Goal: Task Accomplishment & Management: Complete application form

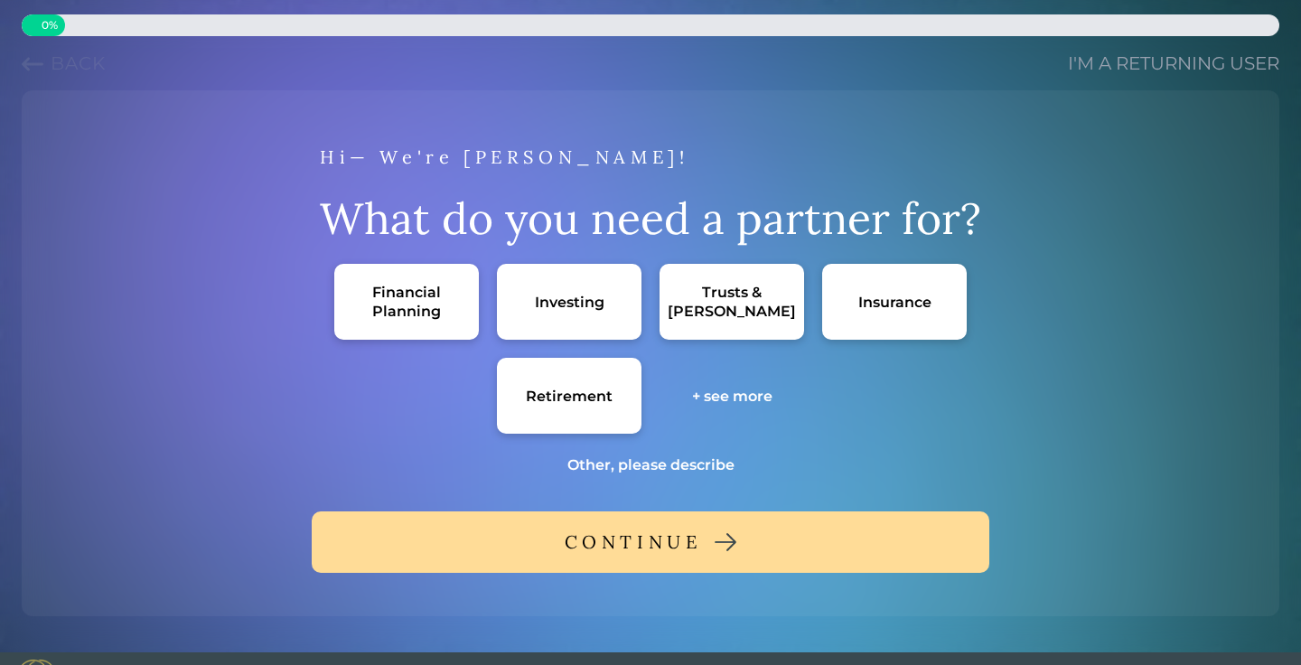
click at [394, 317] on div "Financial Planning" at bounding box center [406, 302] width 108 height 38
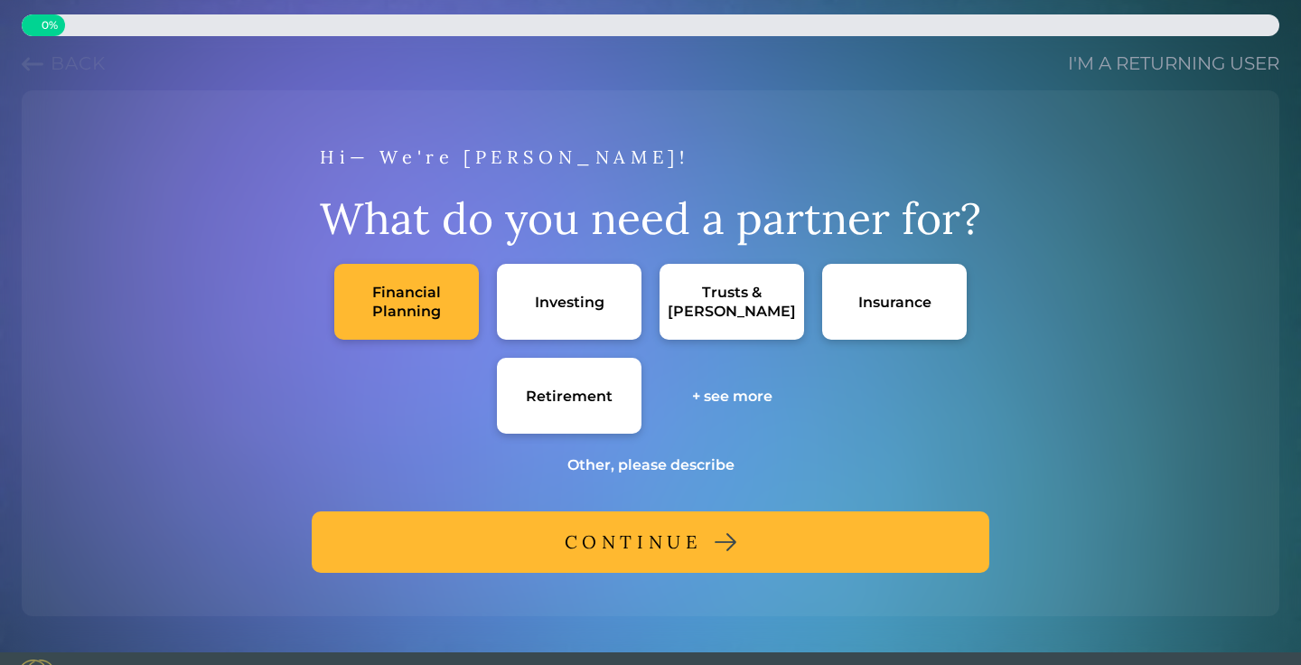
click at [578, 312] on div "Investing" at bounding box center [569, 302] width 145 height 76
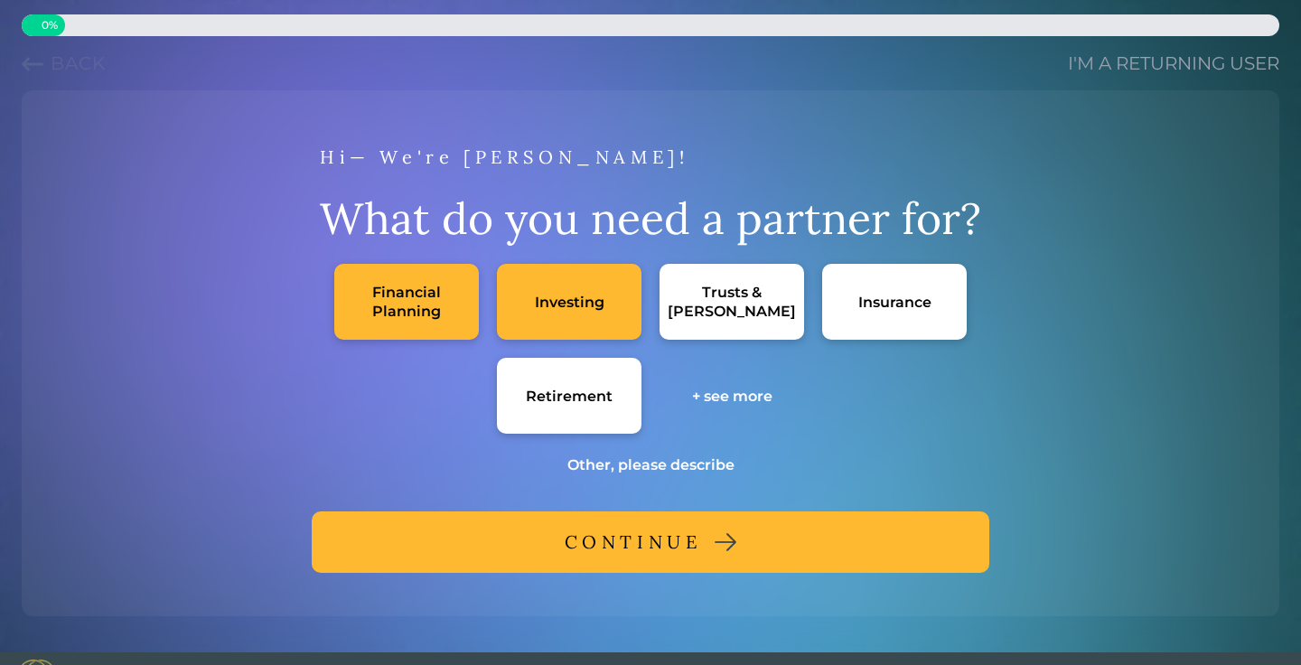
click at [743, 394] on div "+ see more" at bounding box center [732, 396] width 80 height 19
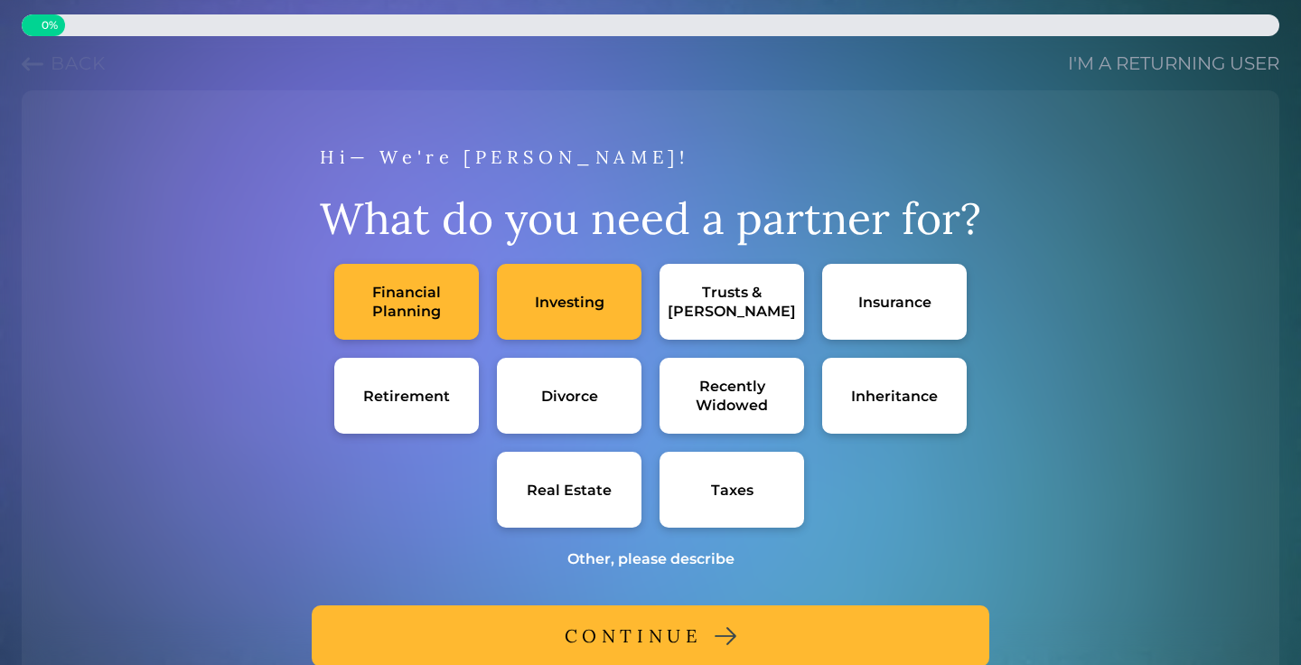
click at [611, 412] on div "Divorce" at bounding box center [569, 396] width 145 height 76
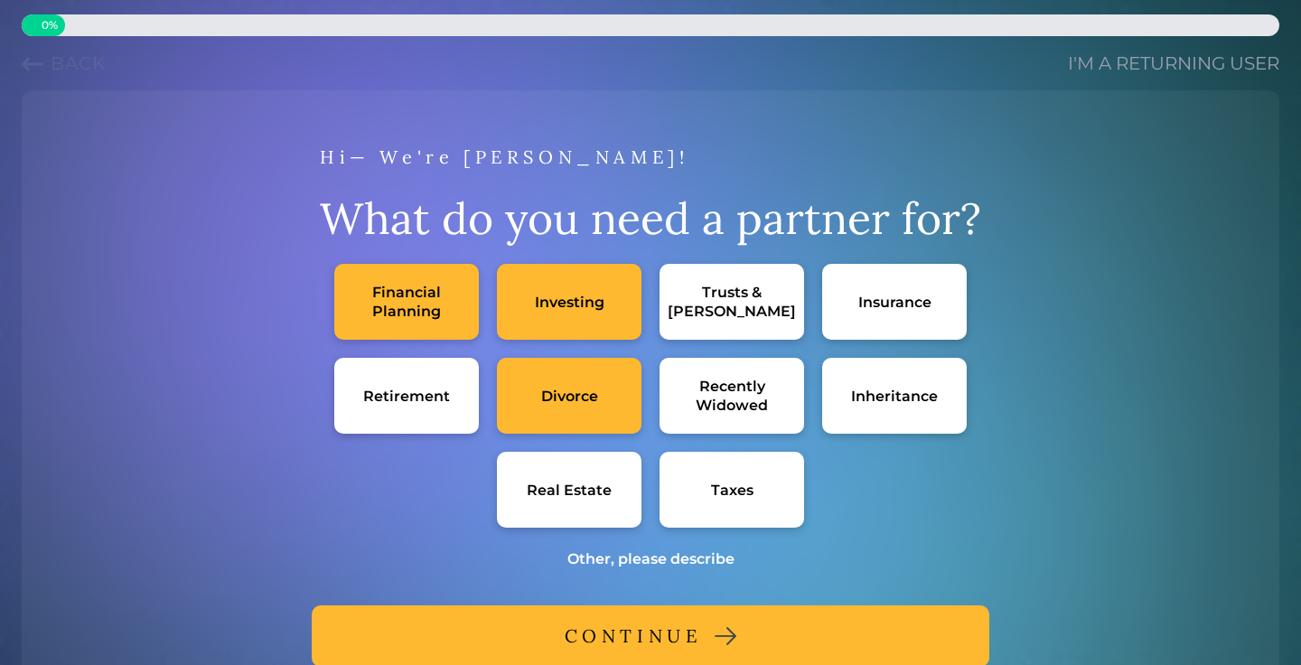
click at [896, 398] on div "Inheritance" at bounding box center [894, 396] width 87 height 19
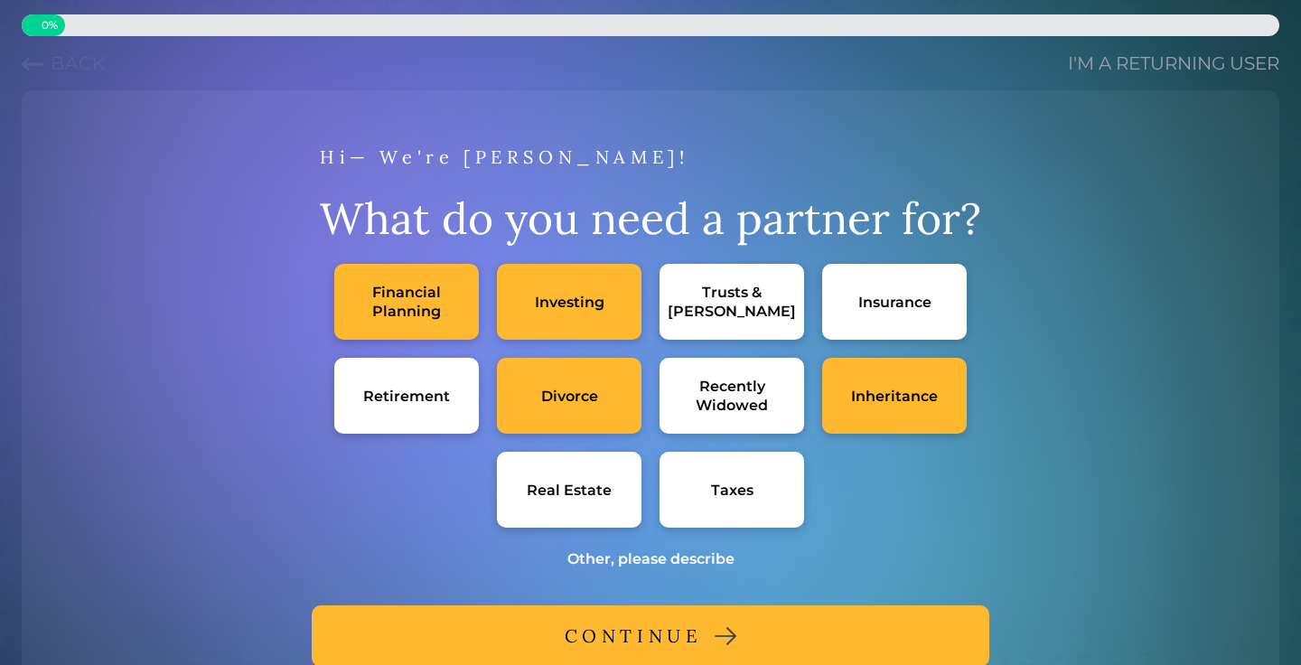
click at [612, 488] on div "Real Estate" at bounding box center [569, 490] width 145 height 76
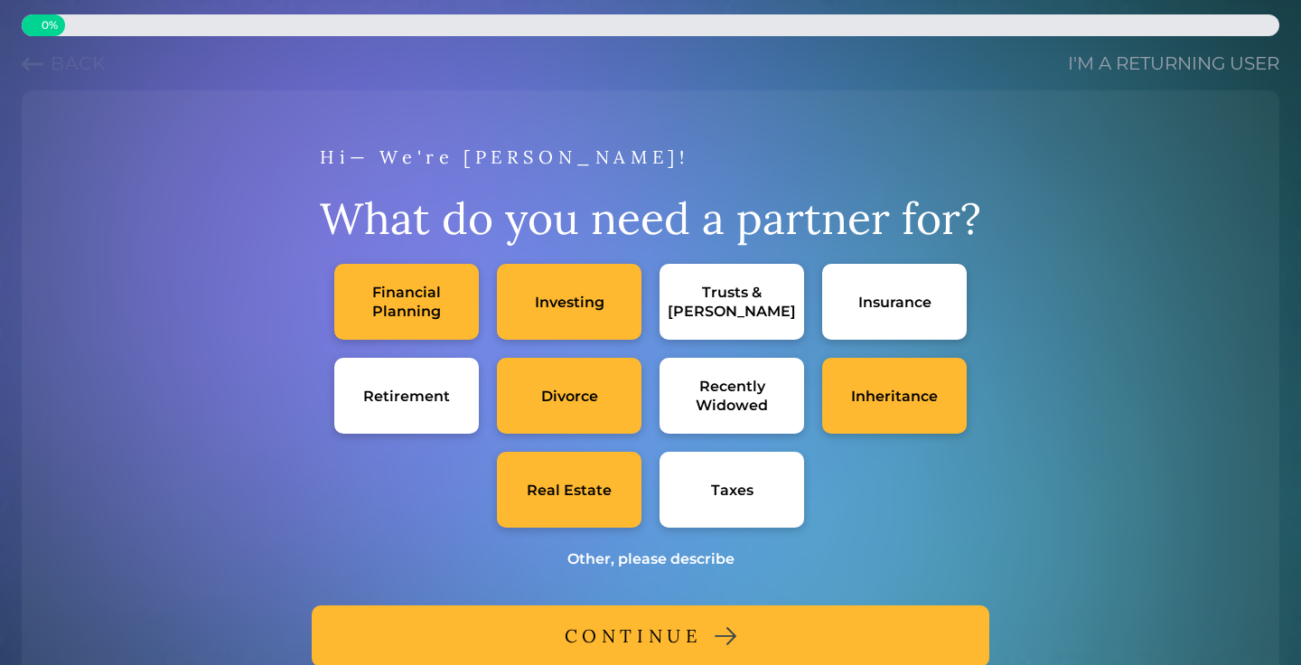
click at [765, 487] on div "Taxes" at bounding box center [731, 490] width 145 height 76
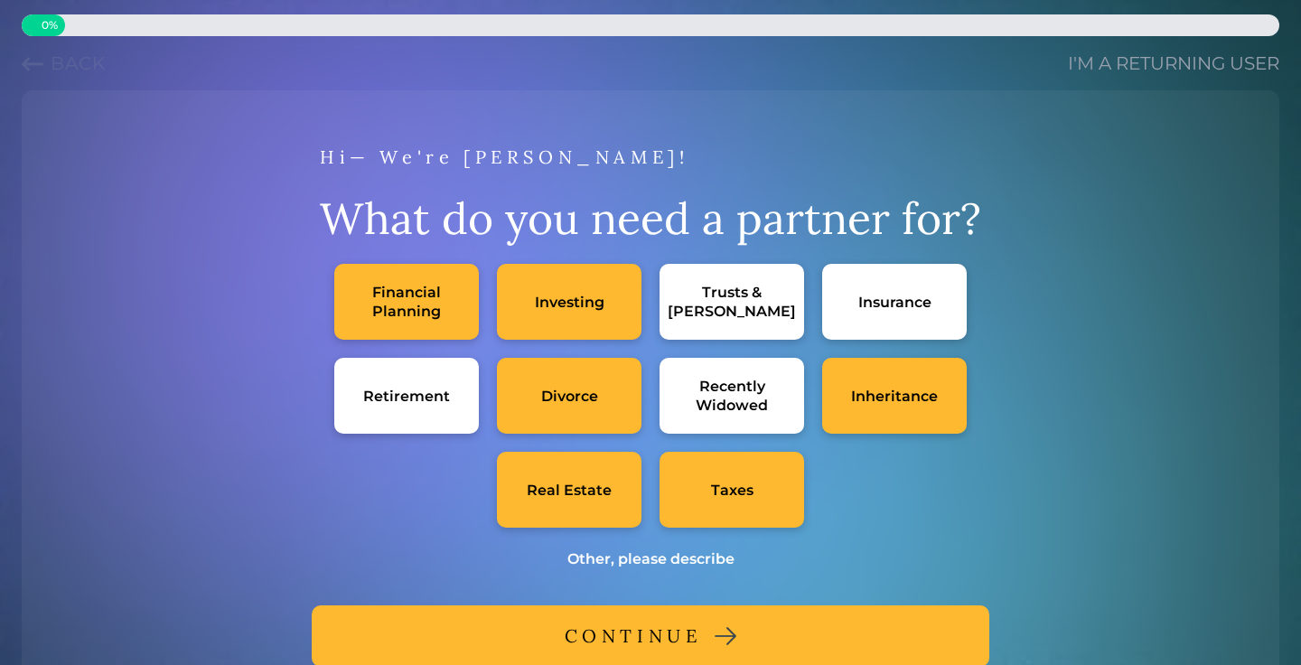
click at [447, 399] on div "Retirement" at bounding box center [406, 396] width 87 height 19
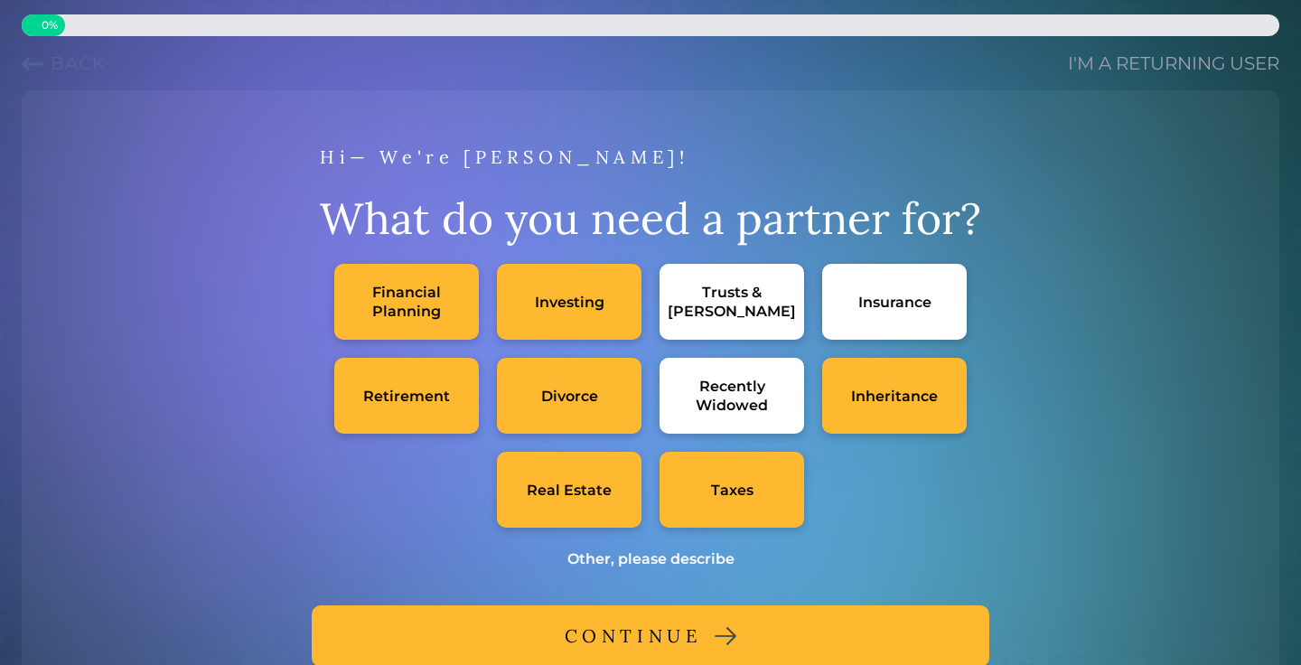
click at [643, 648] on div "CONTINUE" at bounding box center [632, 636] width 137 height 33
